Goal: Transaction & Acquisition: Purchase product/service

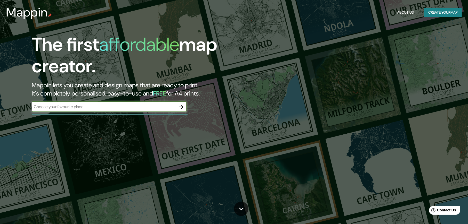
click at [105, 104] on input "text" at bounding box center [104, 107] width 144 height 6
type input "[GEOGRAPHIC_DATA]"
click at [178, 108] on icon "button" at bounding box center [181, 107] width 6 height 6
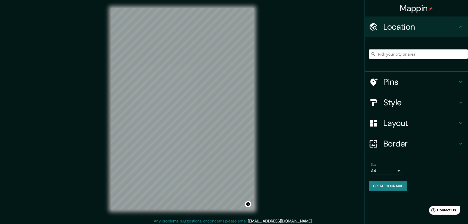
click at [397, 57] on input "Pick your city or area" at bounding box center [418, 54] width 99 height 9
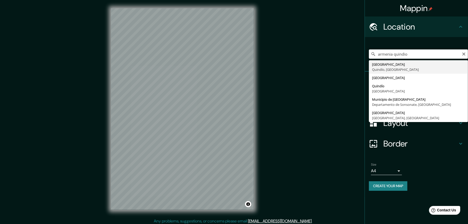
type input "[GEOGRAPHIC_DATA], [GEOGRAPHIC_DATA], [GEOGRAPHIC_DATA]"
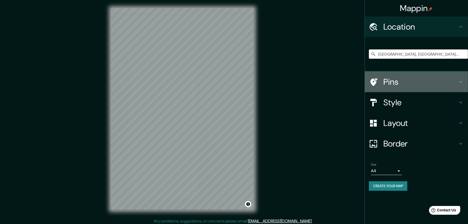
click at [394, 86] on h4 "Pins" at bounding box center [420, 82] width 74 height 10
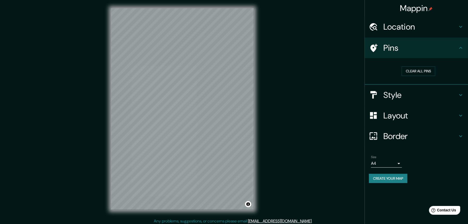
click at [394, 86] on div "Style" at bounding box center [416, 95] width 103 height 21
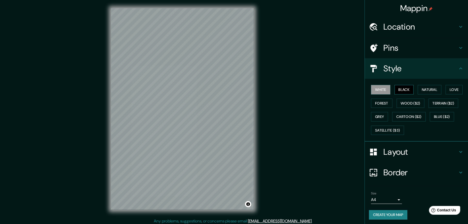
click at [402, 89] on button "Black" at bounding box center [403, 90] width 19 height 10
click at [418, 89] on button "Natural" at bounding box center [430, 90] width 24 height 10
click at [451, 90] on button "Love" at bounding box center [453, 90] width 17 height 10
click at [380, 101] on button "Forest" at bounding box center [381, 104] width 21 height 10
click at [433, 91] on button "Natural" at bounding box center [430, 90] width 24 height 10
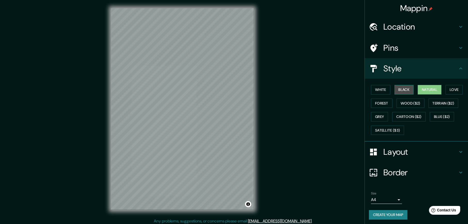
click at [398, 87] on button "Black" at bounding box center [403, 90] width 19 height 10
click at [420, 89] on button "Natural" at bounding box center [430, 90] width 24 height 10
click at [378, 88] on button "White" at bounding box center [380, 90] width 19 height 10
click at [427, 91] on button "Natural" at bounding box center [430, 90] width 24 height 10
click at [393, 152] on h4 "Layout" at bounding box center [420, 152] width 74 height 10
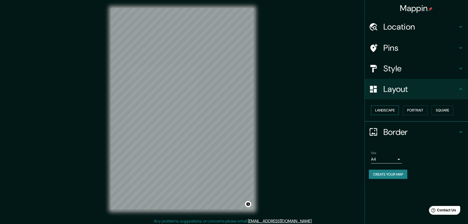
click at [381, 110] on button "Landscape" at bounding box center [385, 111] width 28 height 10
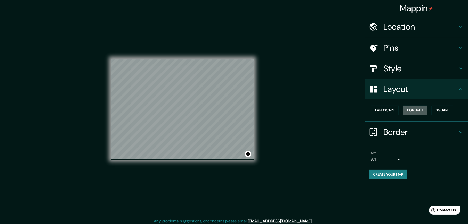
drag, startPoint x: 413, startPoint y: 108, endPoint x: 425, endPoint y: 110, distance: 11.9
click at [413, 108] on button "Portrait" at bounding box center [415, 111] width 24 height 10
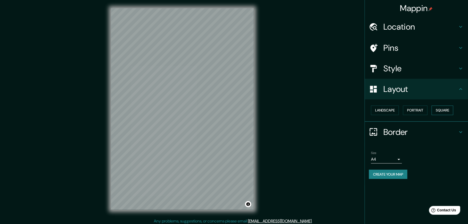
click at [447, 111] on button "Square" at bounding box center [442, 111] width 22 height 10
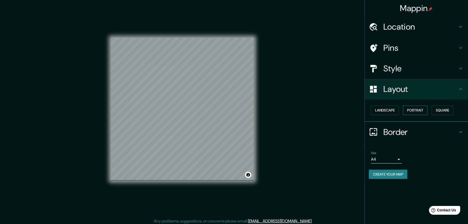
click at [418, 108] on button "Portrait" at bounding box center [415, 111] width 24 height 10
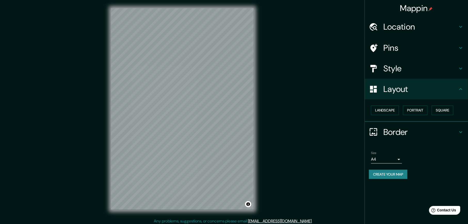
click at [392, 132] on h4 "Border" at bounding box center [420, 132] width 74 height 10
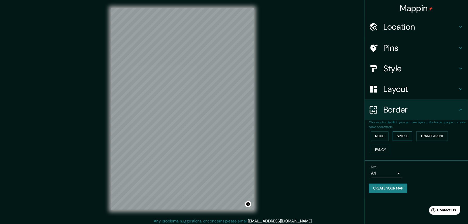
click at [410, 136] on button "Simple" at bounding box center [402, 137] width 20 height 10
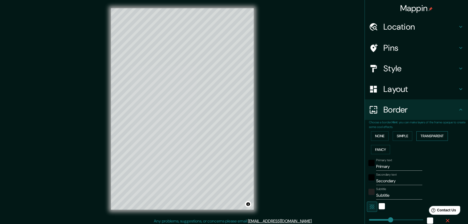
click at [430, 137] on button "Transparent" at bounding box center [431, 137] width 31 height 10
click at [406, 169] on input "Primary" at bounding box center [399, 167] width 46 height 8
type input "Q"
type input "265"
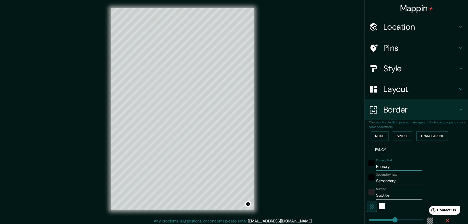
type input "44"
type input "265"
type input "44"
type input "A"
type input "265"
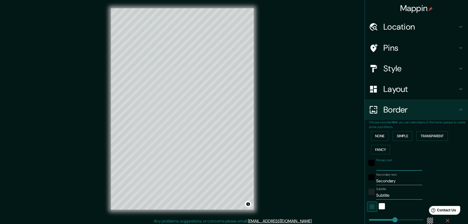
type input "44"
type input "Ar"
type input "265"
type input "44"
type input "Arm"
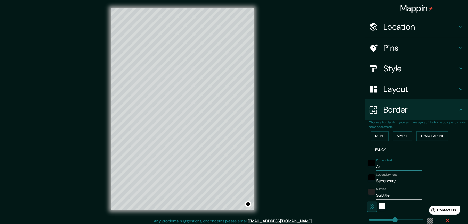
type input "265"
type input "44"
type input "Arme"
type input "265"
type input "44"
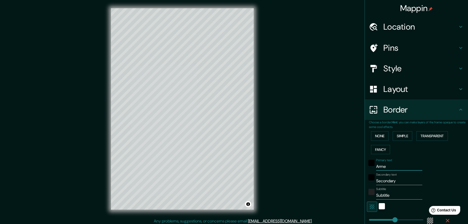
type input "[PERSON_NAME]"
type input "265"
type input "44"
type input "Armeni"
type input "265"
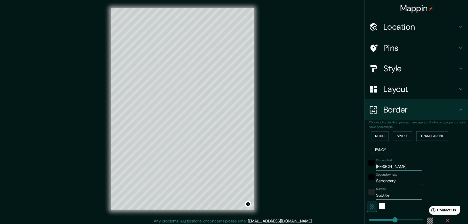
type input "44"
type input "[GEOGRAPHIC_DATA]"
type input "265"
type input "44"
type input "[GEOGRAPHIC_DATA]"
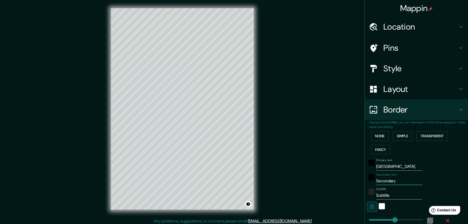
type input "Q"
type input "265"
type input "44"
type input "QU"
type input "265"
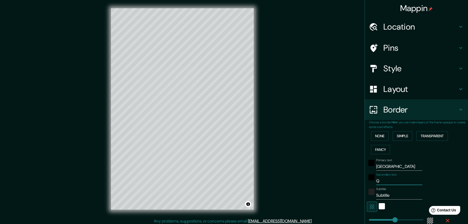
type input "44"
type input "QUI"
type input "265"
type input "44"
type input "QUIN"
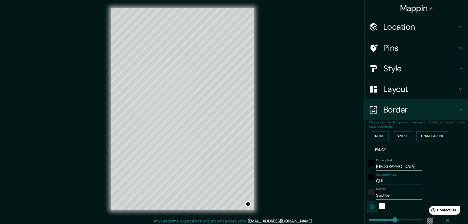
type input "265"
type input "44"
type input "QUIND"
type input "265"
type input "44"
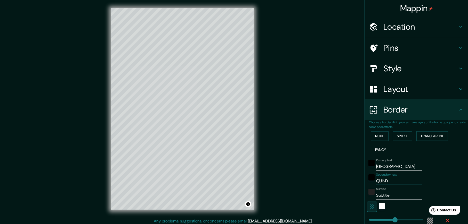
type input "QUINDÍ"
type input "265"
type input "44"
type input "QUINDÍO"
type input "265"
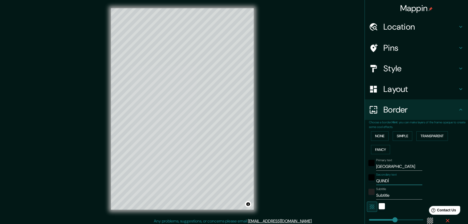
type input "44"
type input "QUINDÍO"
type input "T"
type input "265"
type input "44"
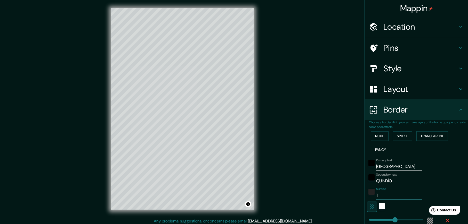
type input "TE"
type input "265"
type input "44"
type input "TES"
type input "265"
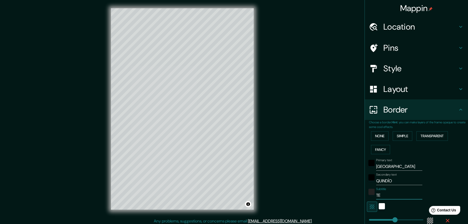
type input "44"
type input "TEST"
type input "265"
type input "44"
type input "TEST"
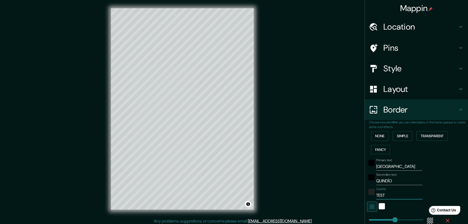
type input "265"
type input "44"
type input "TEST I"
type input "265"
type input "44"
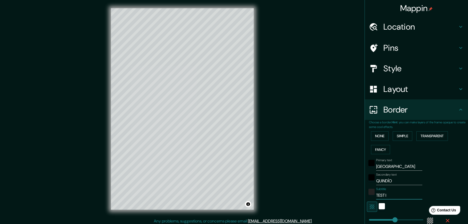
type input "TEST IM"
type input "265"
type input "44"
type input "TEST IMP"
type input "265"
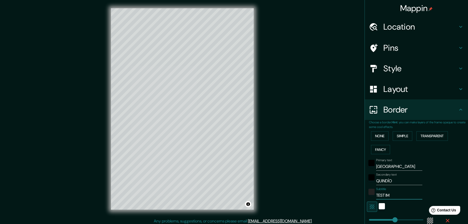
type input "44"
type input "TEST IMPR"
type input "265"
type input "44"
type input "TEST IMPRE"
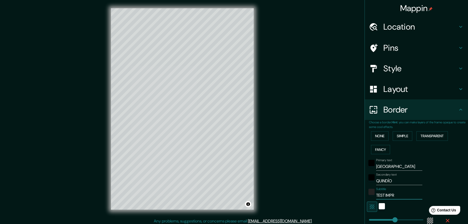
type input "265"
type input "44"
type input "TEST IMPRES"
type input "265"
type input "44"
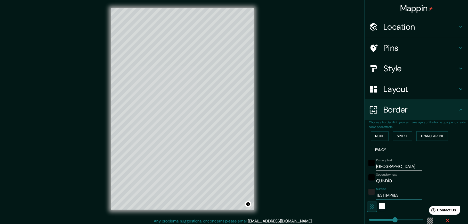
type input "TEST IMPRESI"
type input "265"
type input "44"
type input "TEST IMPRESIO"
type input "265"
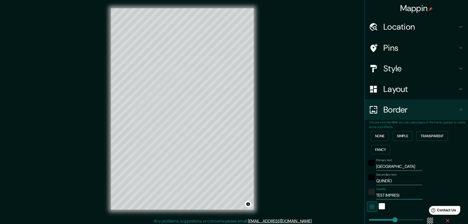
type input "44"
type input "TEST IMPRESION"
type input "265"
type input "44"
type input "TEST IMPRESION"
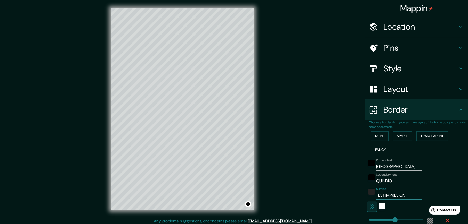
type input "265"
type input "44"
type input "TEST IMPRESION D"
type input "265"
type input "44"
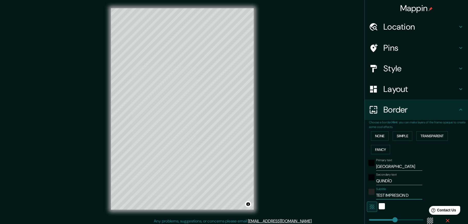
type input "TEST IMPRESION DI"
type input "265"
type input "44"
type input "TEST IMPRESION DIP"
type input "265"
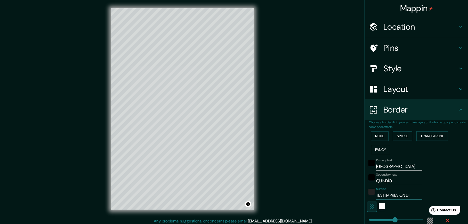
type input "44"
type input "TEST IMPRESION DIPA"
type input "265"
type input "44"
type input "TEST IMPRESION DIPAR"
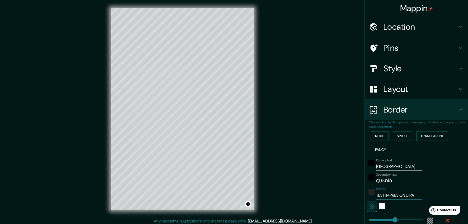
type input "265"
type input "44"
type input "TEST IMPRESION DIPARC"
type input "265"
type input "44"
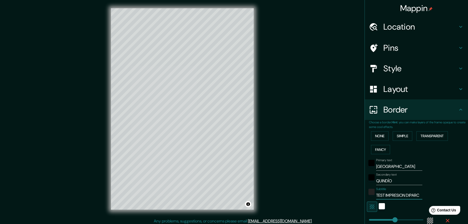
scroll to position [0, 5]
type input "TEST IMPRESION DIPARCO"
type input "265"
type input "44"
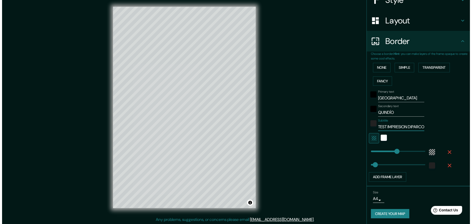
scroll to position [2, 0]
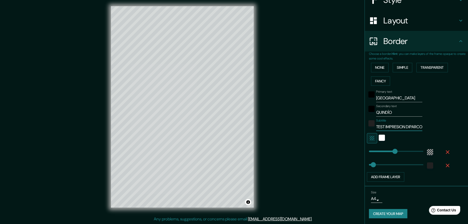
type input "TEST IMPRESION DIPARCO"
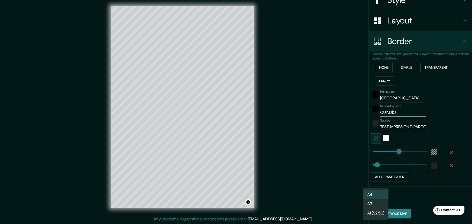
click at [373, 200] on body "Mappin Location [GEOGRAPHIC_DATA], [GEOGRAPHIC_DATA], [GEOGRAPHIC_DATA] Pins St…" at bounding box center [236, 110] width 472 height 224
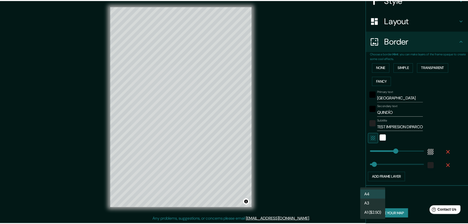
scroll to position [0, 0]
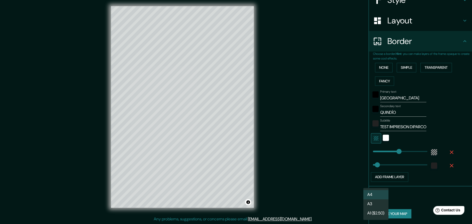
click at [418, 201] on div at bounding box center [236, 112] width 472 height 224
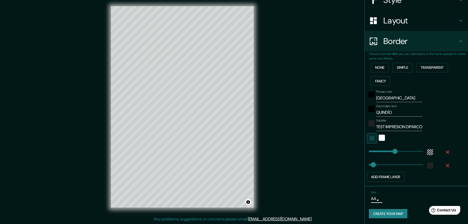
click at [388, 212] on button "Create your map" at bounding box center [388, 214] width 38 height 10
type input "44"
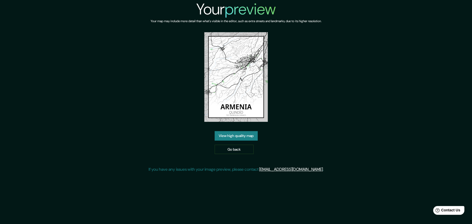
click at [238, 131] on link "View high quality map" at bounding box center [236, 136] width 43 height 10
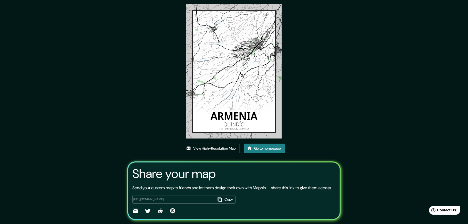
scroll to position [39, 0]
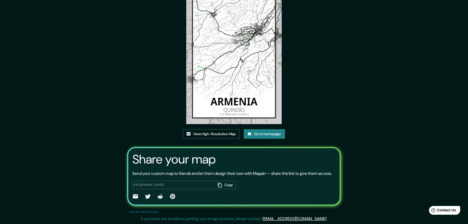
click at [199, 129] on link "View High-Resolution Map" at bounding box center [211, 134] width 57 height 10
